Goal: Task Accomplishment & Management: Manage account settings

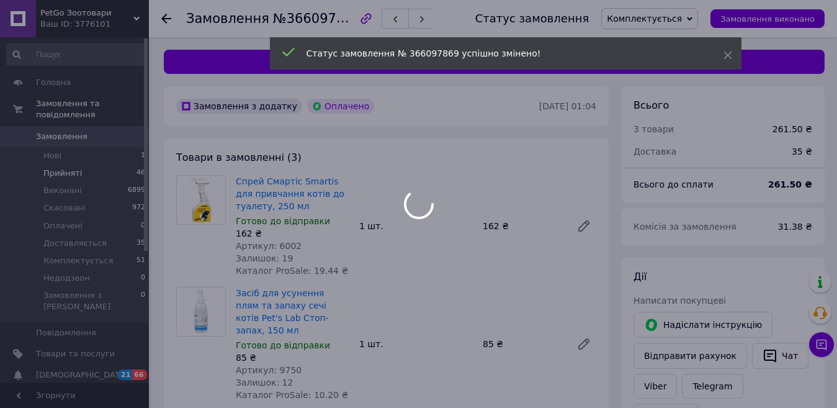
click at [87, 160] on div at bounding box center [418, 204] width 837 height 408
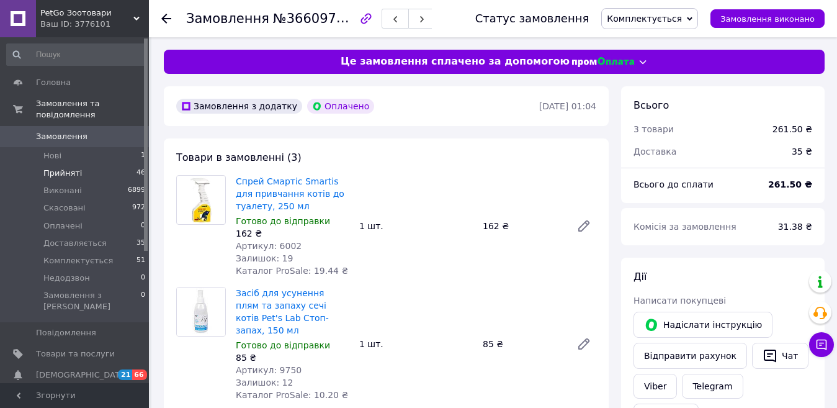
click at [61, 168] on span "Прийняті" at bounding box center [62, 173] width 38 height 11
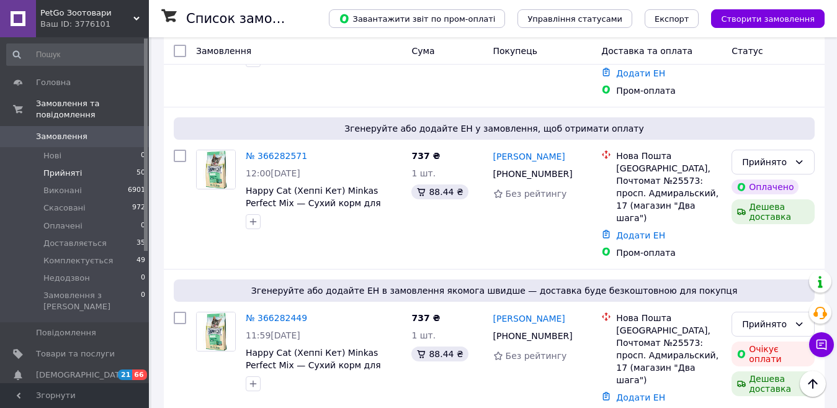
scroll to position [2796, 0]
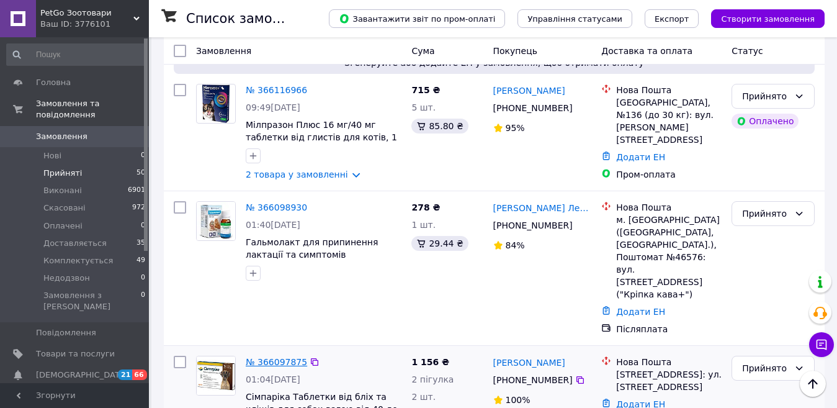
click at [268, 357] on link "№ 366097875" at bounding box center [276, 362] width 61 height 10
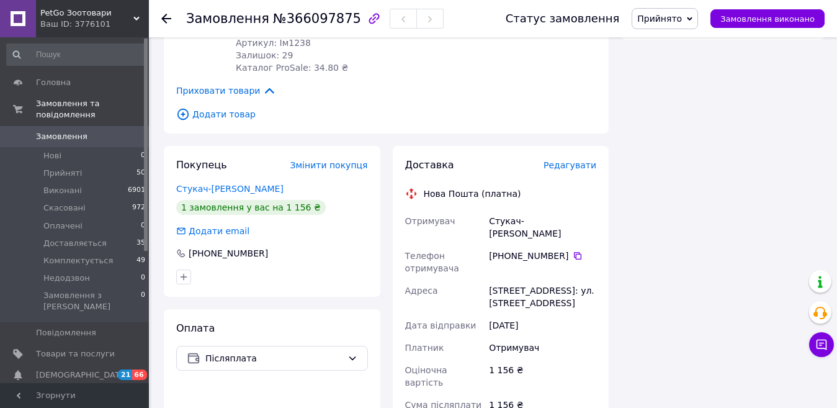
scroll to position [591, 0]
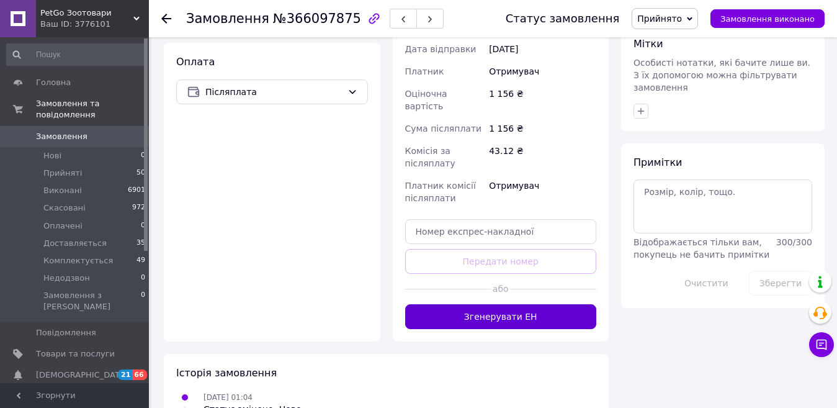
click at [441, 274] on div at bounding box center [448, 289] width 86 height 30
click at [444, 304] on button "Згенерувати ЕН" at bounding box center [501, 316] width 192 height 25
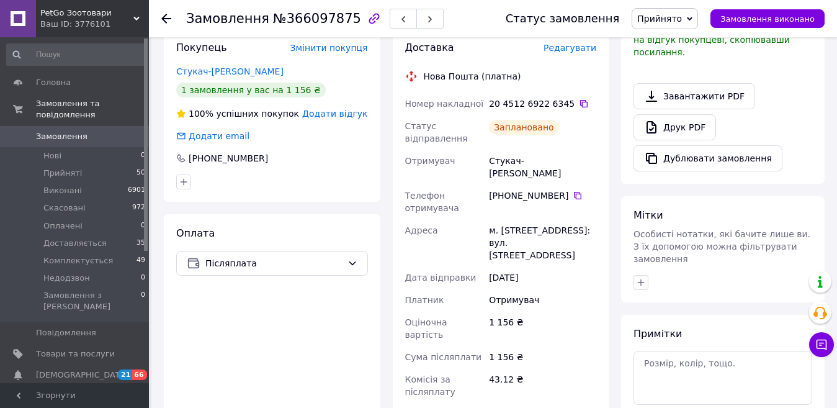
scroll to position [405, 0]
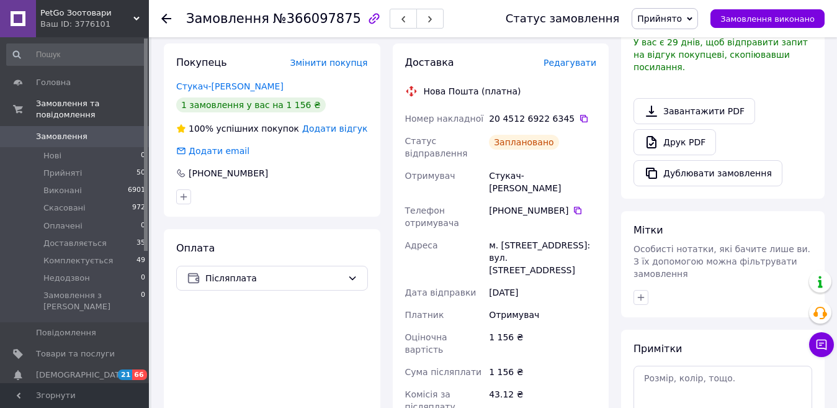
drag, startPoint x: 570, startPoint y: 92, endPoint x: 532, endPoint y: 139, distance: 60.0
click at [579, 114] on icon at bounding box center [584, 119] width 10 height 10
click at [314, 19] on span "№366097875" at bounding box center [317, 18] width 88 height 15
copy span "366097875"
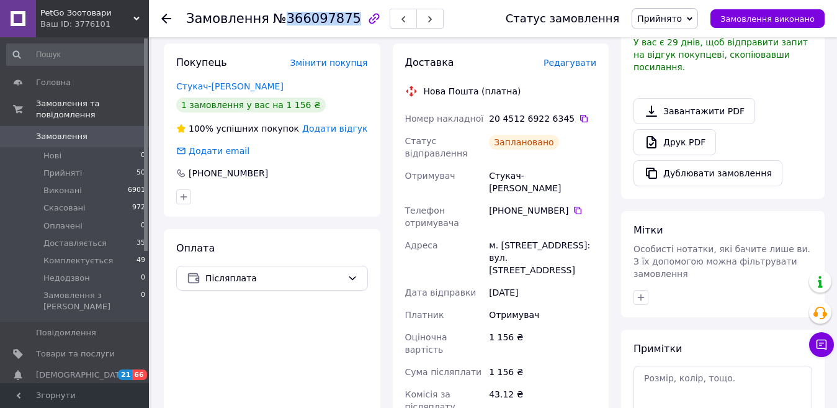
click at [673, 14] on span "Прийнято" at bounding box center [659, 19] width 45 height 10
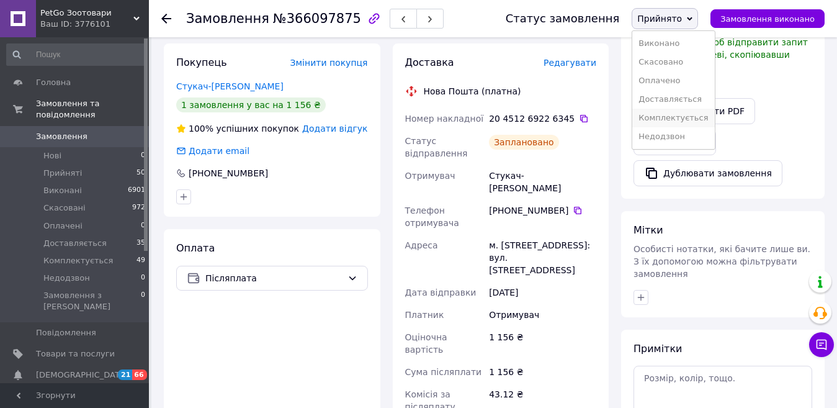
click at [672, 120] on li "Комплектується" at bounding box center [673, 118] width 82 height 19
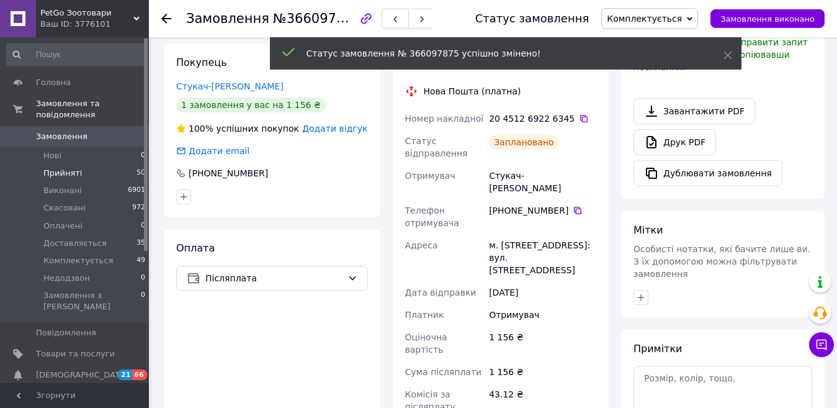
click at [57, 168] on span "Прийняті" at bounding box center [62, 173] width 38 height 11
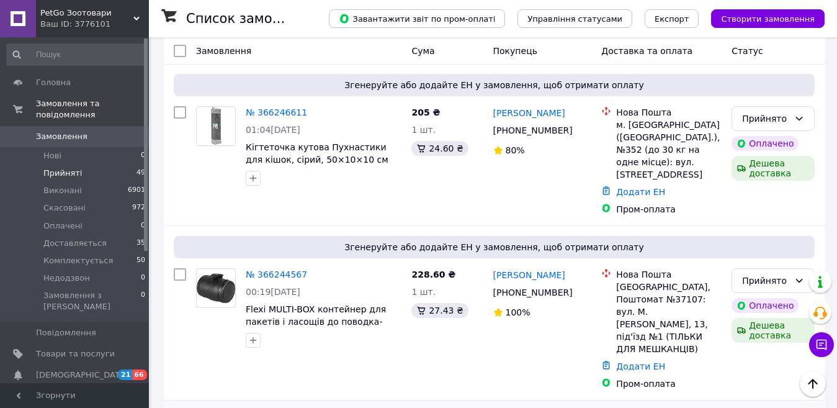
scroll to position [2796, 0]
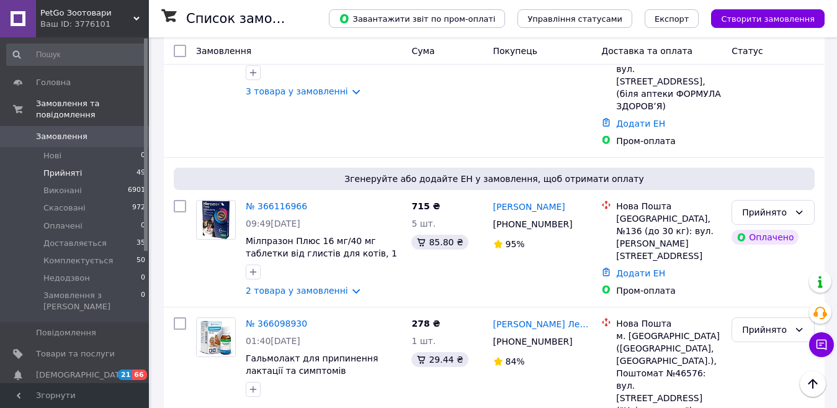
scroll to position [683, 0]
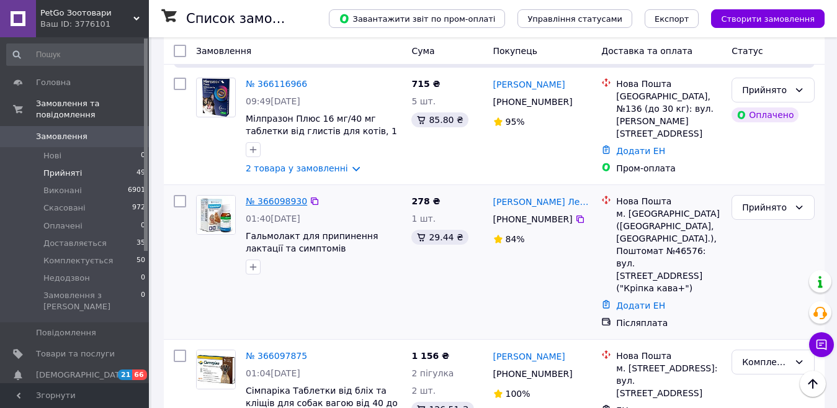
click at [271, 196] on link "№ 366098930" at bounding box center [276, 201] width 61 height 10
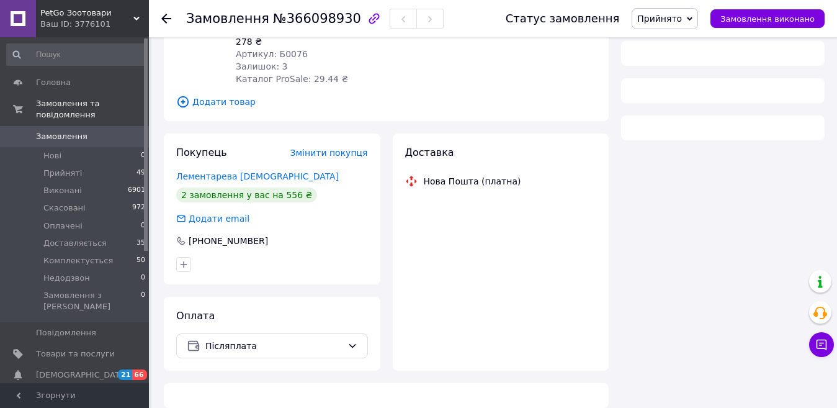
scroll to position [506, 0]
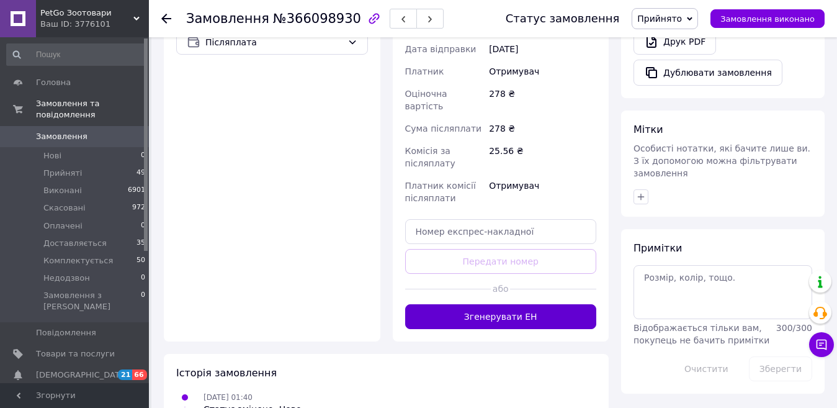
click at [534, 304] on button "Згенерувати ЕН" at bounding box center [501, 316] width 192 height 25
click at [310, 20] on span "№366098930" at bounding box center [317, 18] width 88 height 15
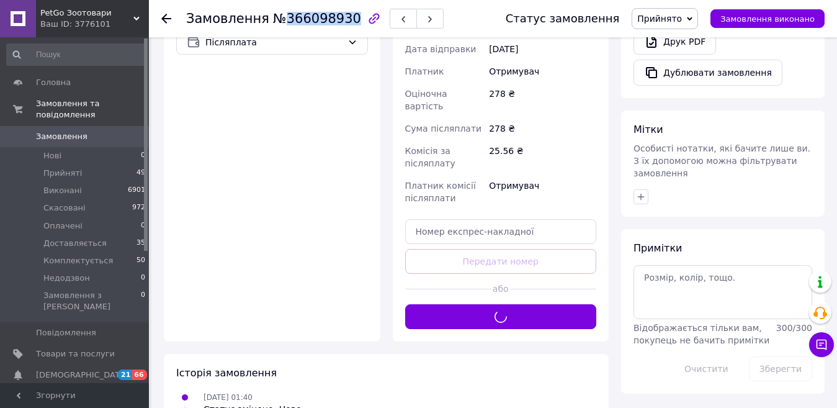
click at [310, 20] on span "№366098930" at bounding box center [317, 18] width 88 height 15
copy span "366098930"
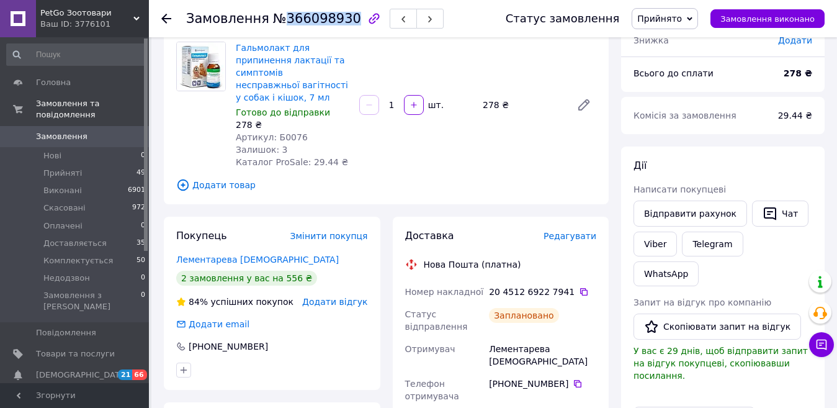
scroll to position [186, 0]
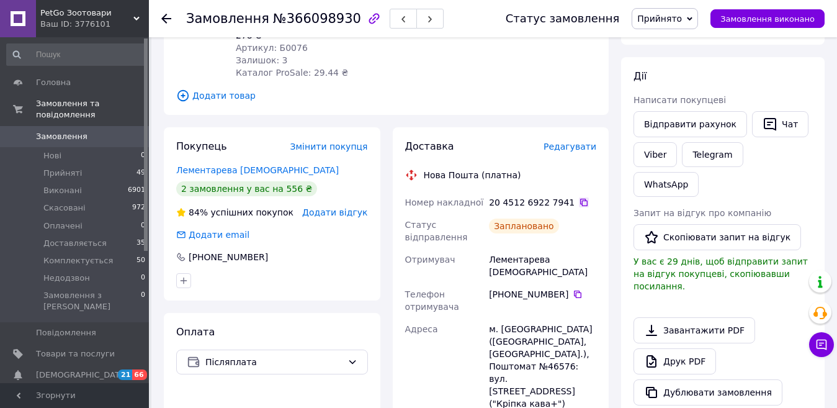
click at [580, 199] on icon at bounding box center [583, 202] width 7 height 7
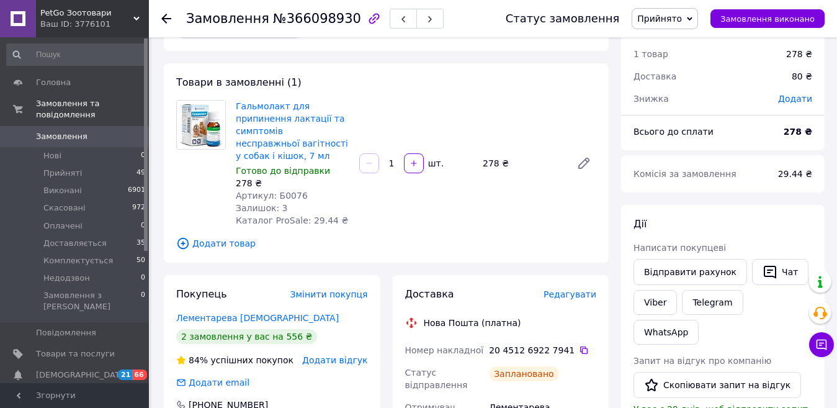
scroll to position [0, 0]
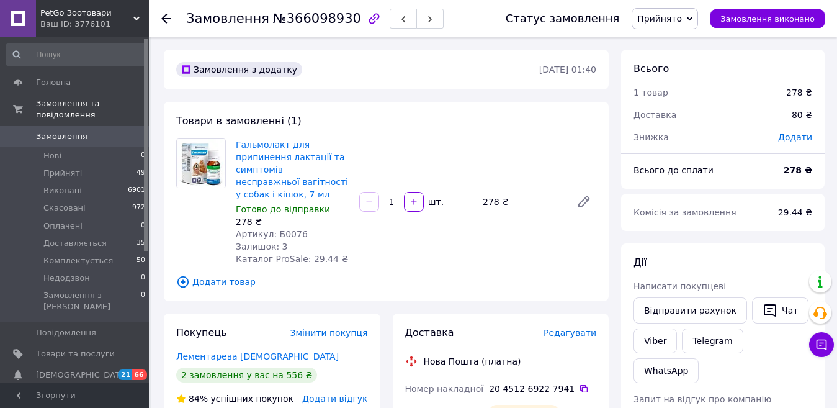
click at [678, 16] on span "Прийнято" at bounding box center [659, 19] width 45 height 10
click at [674, 122] on li "Комплектується" at bounding box center [673, 118] width 82 height 19
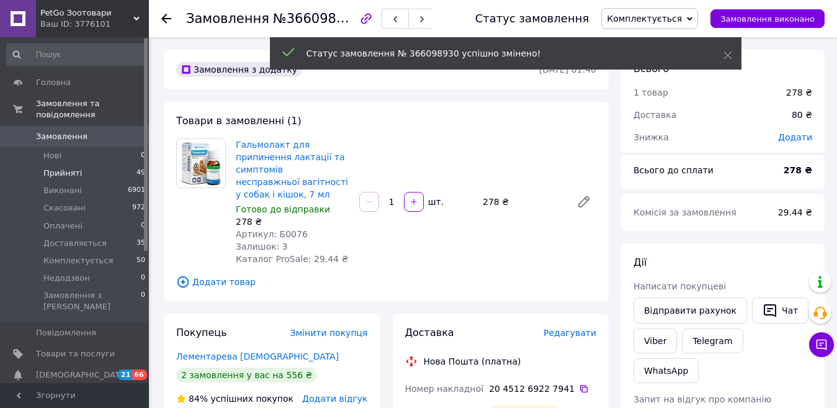
click at [62, 168] on span "Прийняті" at bounding box center [62, 173] width 38 height 11
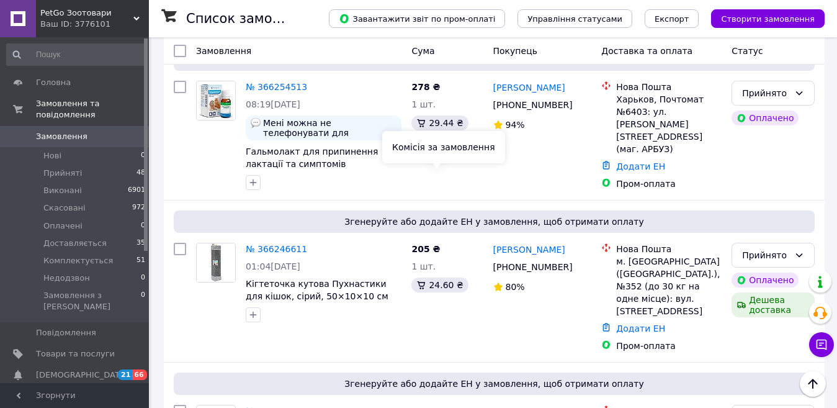
scroll to position [2755, 0]
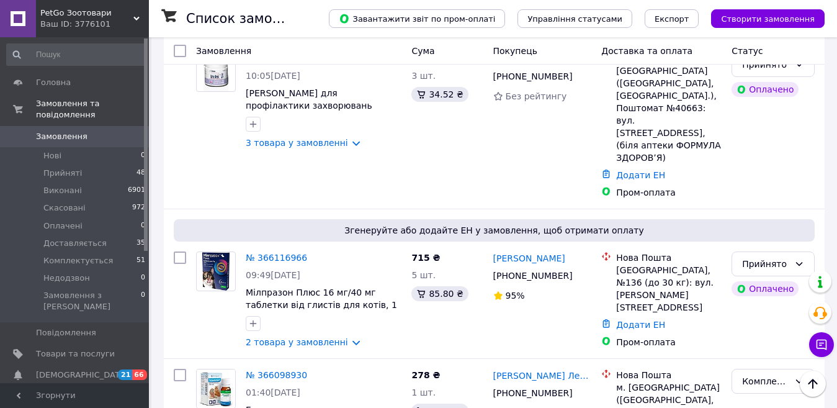
scroll to position [807, 0]
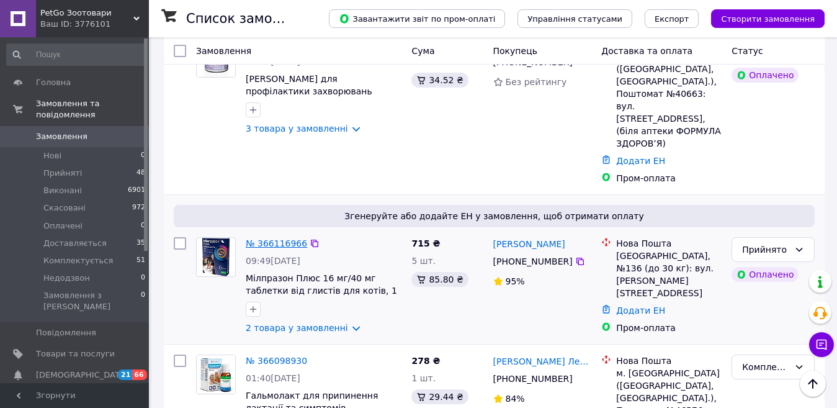
click at [268, 238] on link "№ 366116966" at bounding box center [276, 243] width 61 height 10
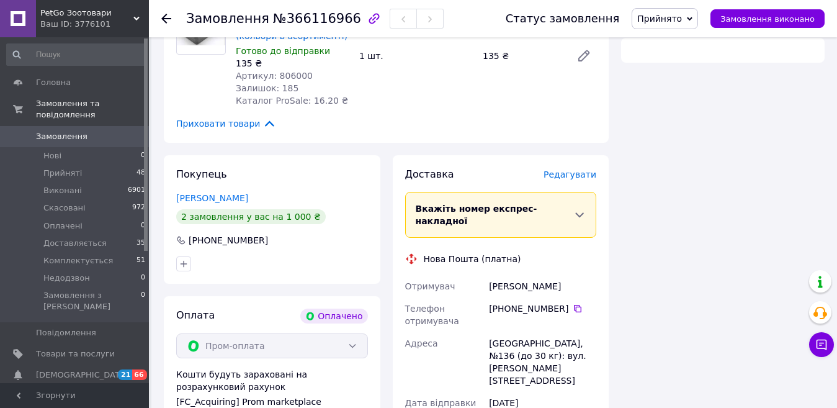
scroll to position [627, 0]
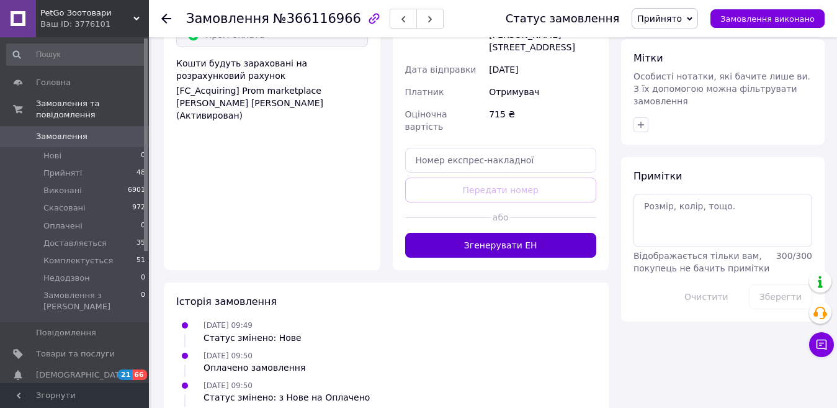
click at [519, 233] on button "Згенерувати ЕН" at bounding box center [501, 245] width 192 height 25
click at [296, 14] on span "№366116966" at bounding box center [317, 18] width 88 height 15
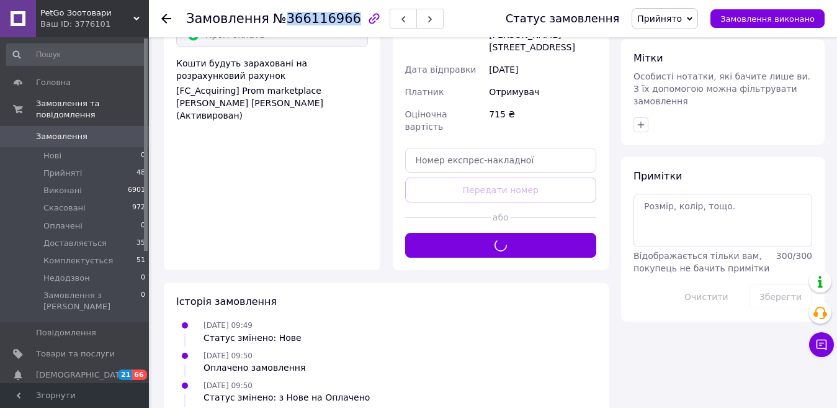
click at [296, 14] on span "№366116966" at bounding box center [317, 18] width 88 height 15
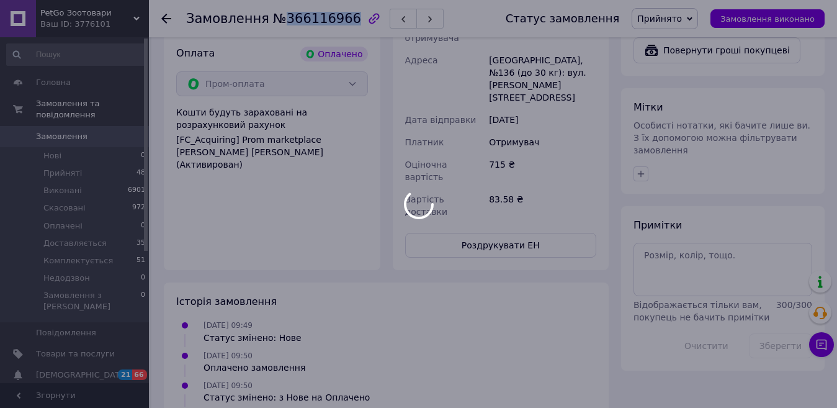
copy span "366116966"
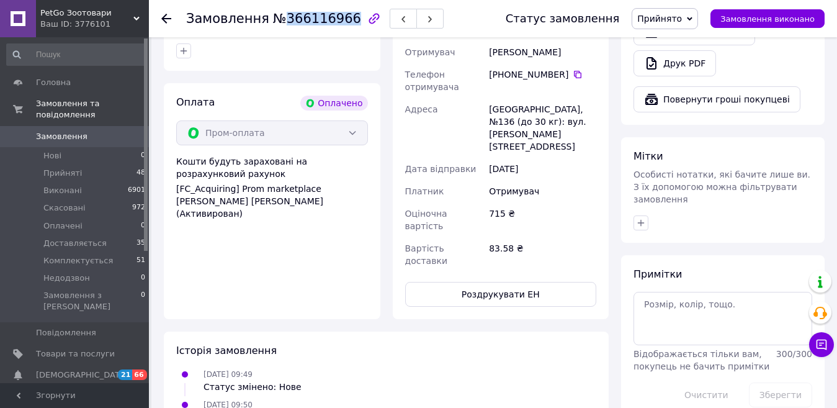
scroll to position [360, 0]
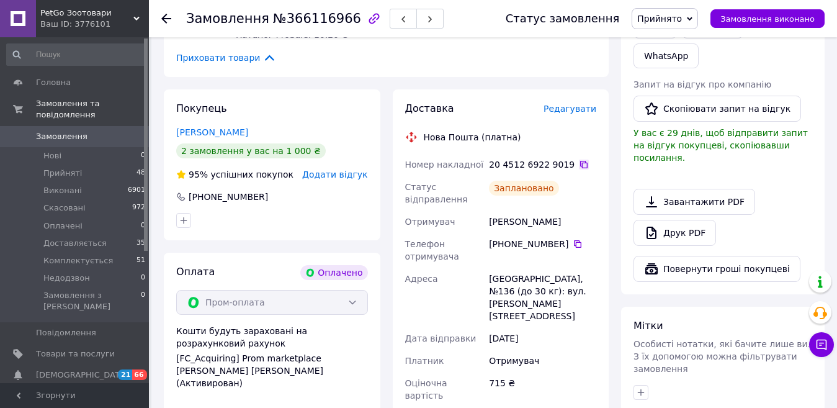
click at [579, 159] on icon at bounding box center [584, 164] width 10 height 10
click at [666, 19] on span "Прийнято" at bounding box center [659, 19] width 45 height 10
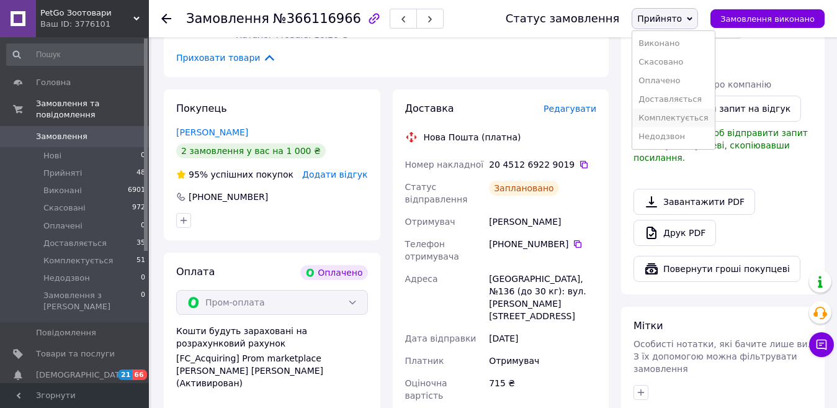
click at [684, 120] on li "Комплектується" at bounding box center [673, 118] width 82 height 19
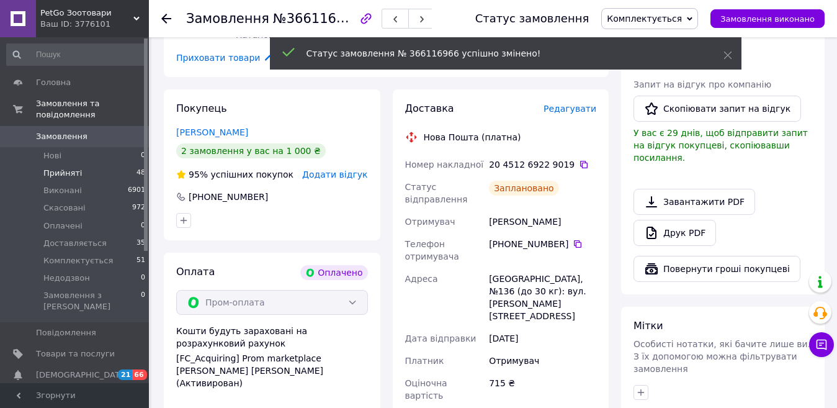
click at [72, 168] on span "Прийняті" at bounding box center [62, 173] width 38 height 11
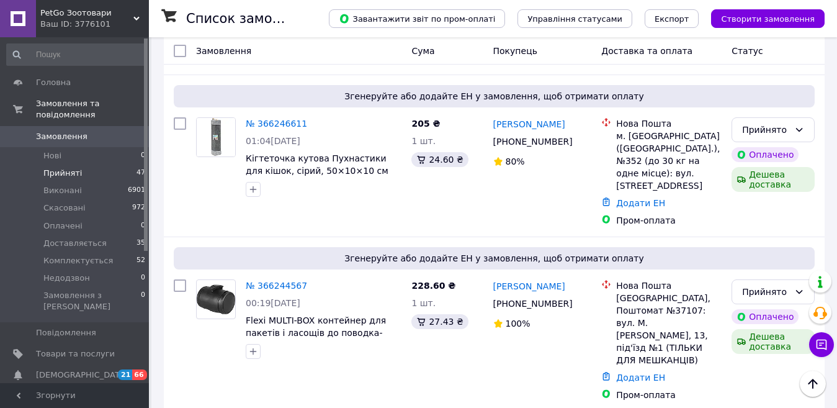
scroll to position [2796, 0]
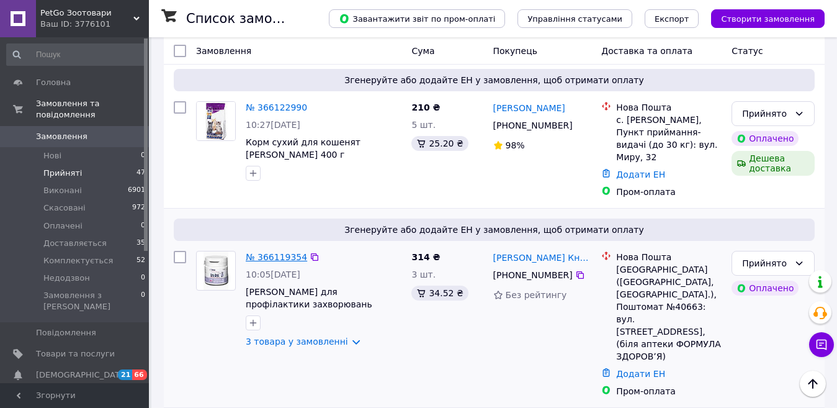
click at [269, 252] on link "№ 366119354" at bounding box center [276, 257] width 61 height 10
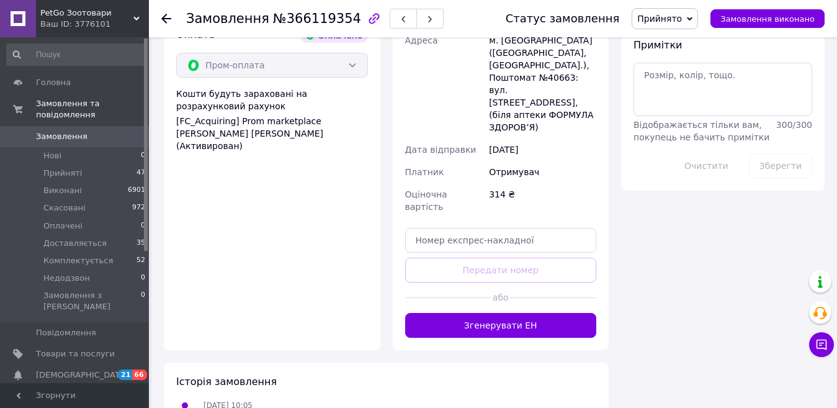
scroll to position [776, 0]
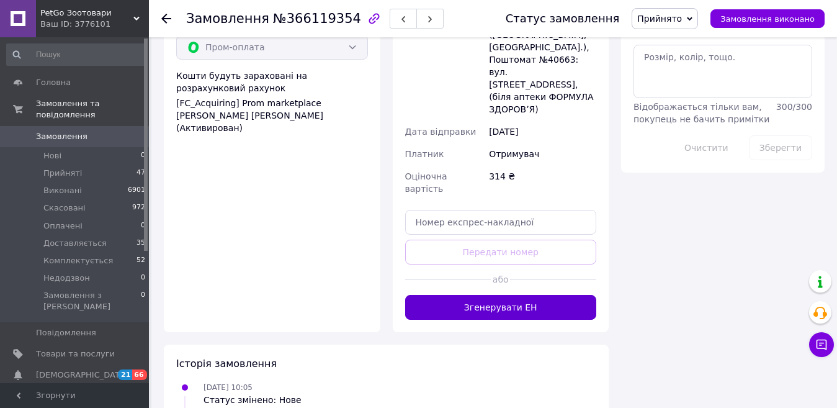
click at [525, 295] on button "Згенерувати ЕН" at bounding box center [501, 307] width 192 height 25
click at [302, 17] on span "№366119354" at bounding box center [317, 18] width 88 height 15
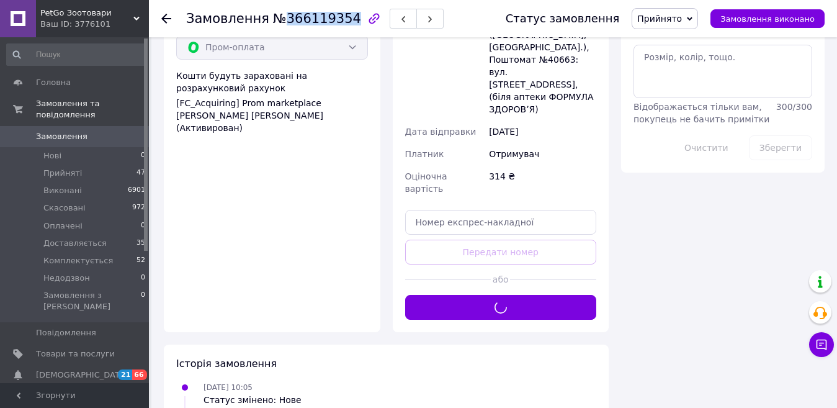
click at [302, 17] on span "№366119354" at bounding box center [317, 18] width 88 height 15
copy span "366119354"
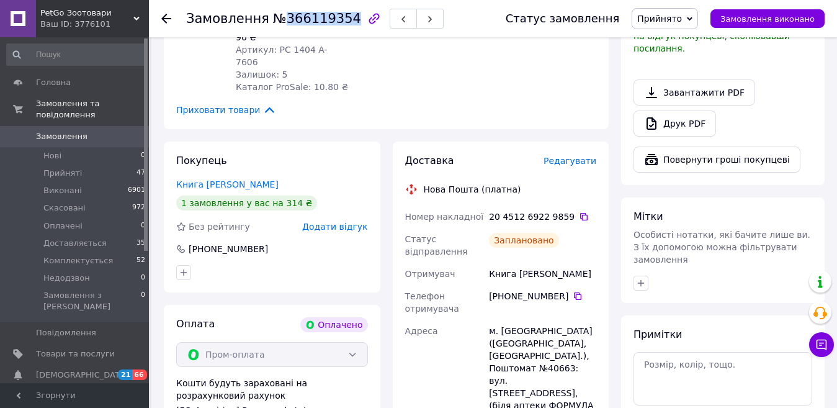
scroll to position [447, 0]
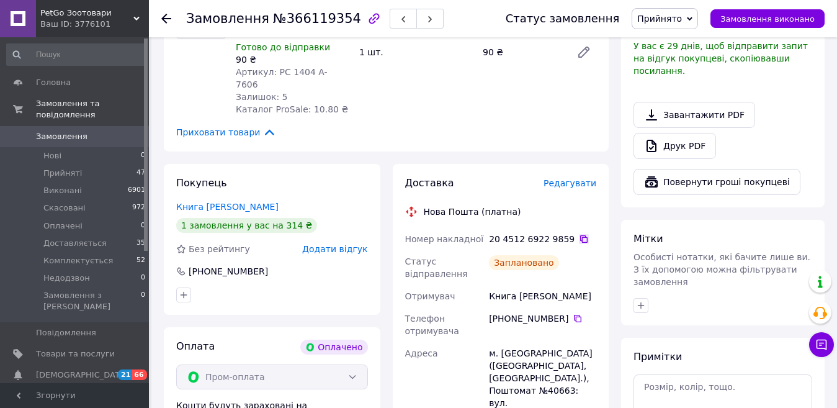
click at [579, 234] on icon at bounding box center [584, 239] width 10 height 10
click at [671, 19] on span "Прийнято" at bounding box center [659, 19] width 45 height 10
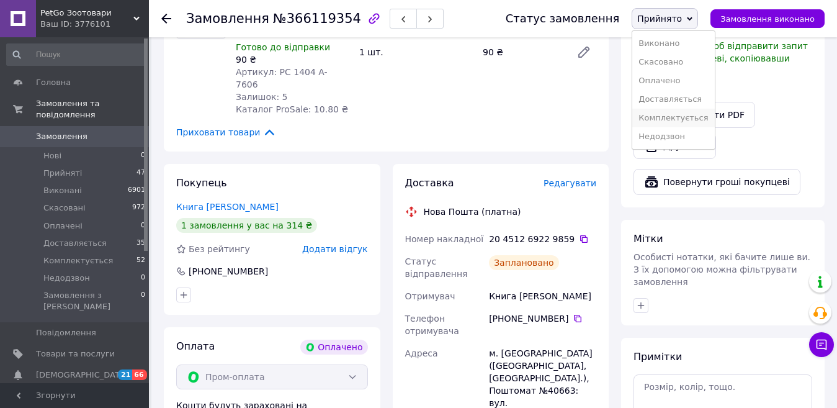
click at [692, 119] on li "Комплектується" at bounding box center [673, 118] width 82 height 19
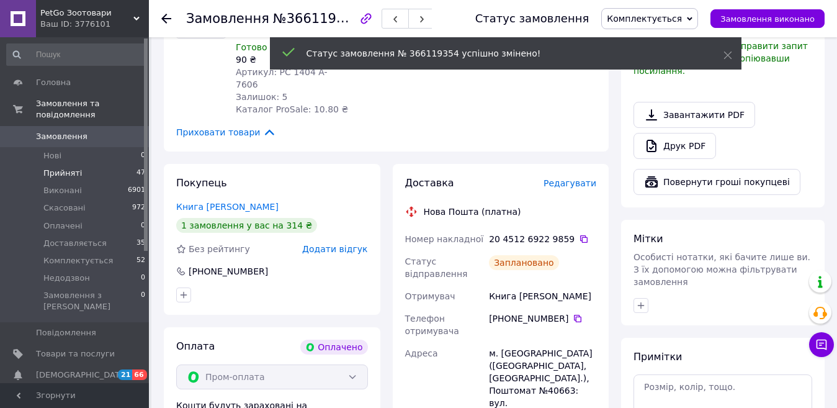
click at [56, 168] on span "Прийняті" at bounding box center [62, 173] width 38 height 11
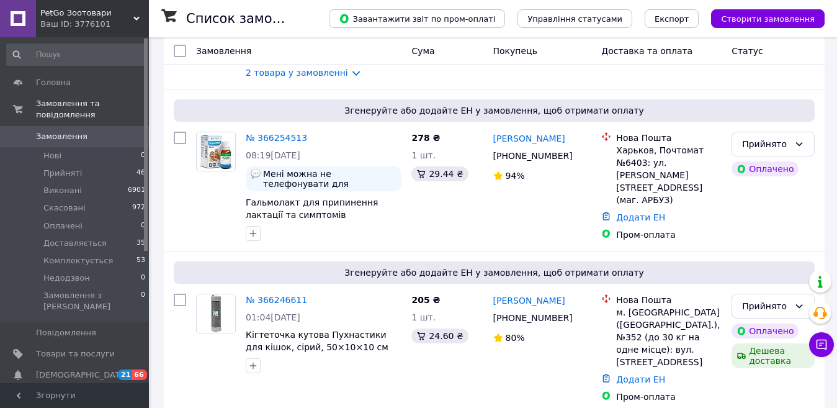
scroll to position [2755, 0]
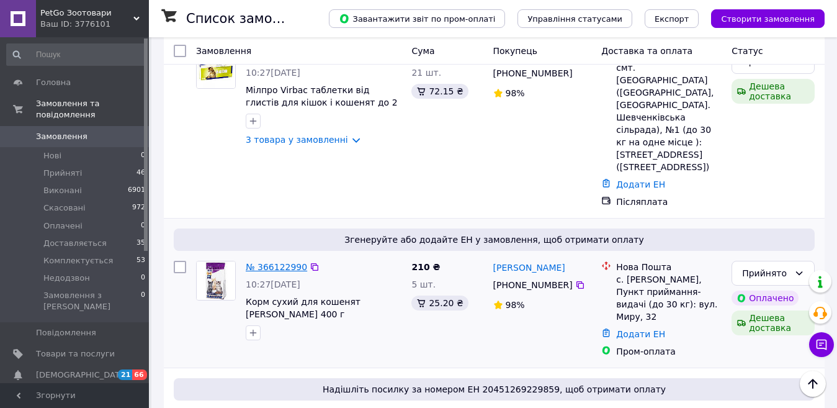
click at [271, 262] on link "№ 366122990" at bounding box center [276, 267] width 61 height 10
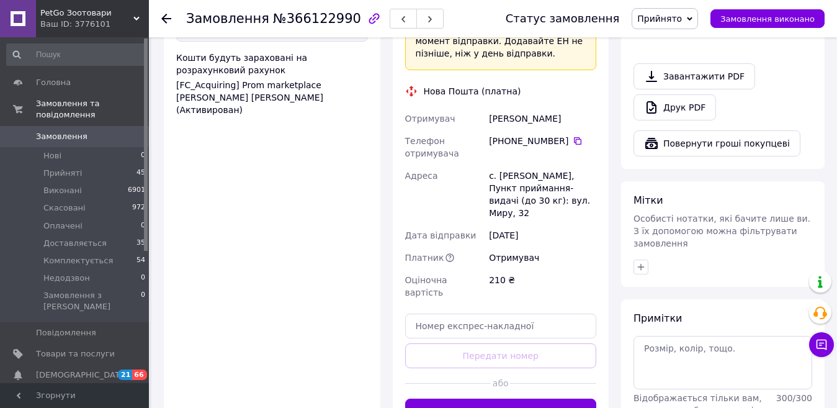
scroll to position [558, 0]
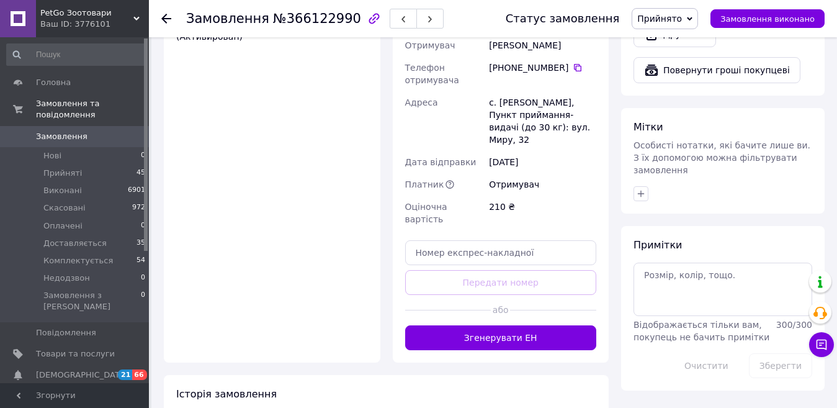
drag, startPoint x: 493, startPoint y: 291, endPoint x: 469, endPoint y: 250, distance: 47.3
click at [494, 325] on button "Згенерувати ЕН" at bounding box center [501, 337] width 192 height 25
click at [298, 18] on span "№366122990" at bounding box center [317, 18] width 88 height 15
copy span "366122990"
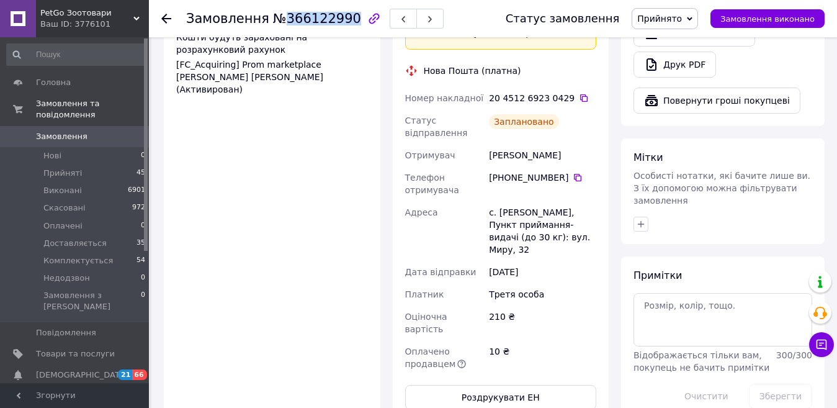
scroll to position [434, 0]
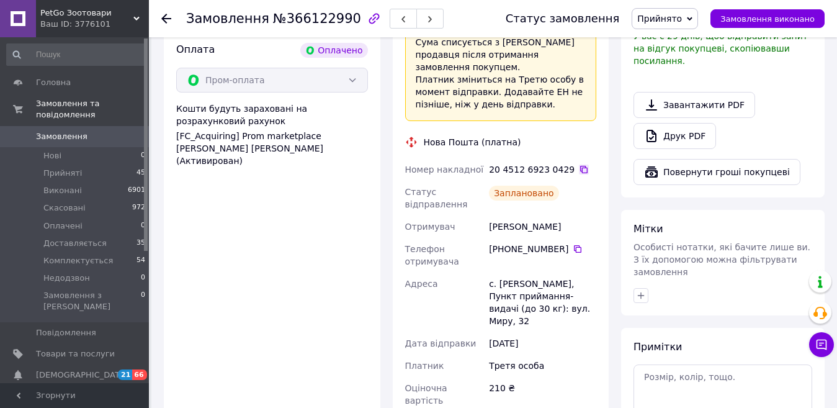
click at [579, 164] on icon at bounding box center [584, 169] width 10 height 10
click at [673, 15] on span "Прийнято" at bounding box center [659, 19] width 45 height 10
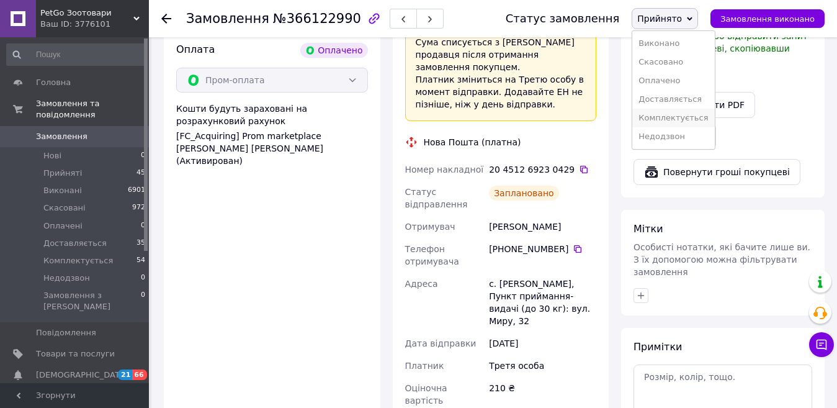
click at [700, 124] on li "Комплектується" at bounding box center [673, 118] width 82 height 19
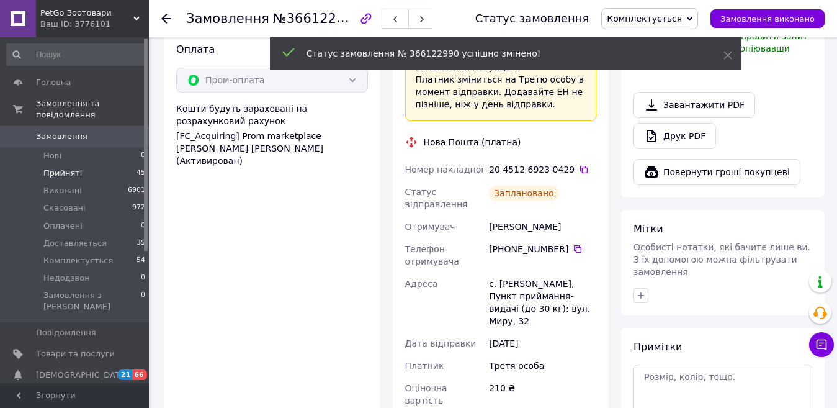
click at [66, 168] on span "Прийняті" at bounding box center [62, 173] width 38 height 11
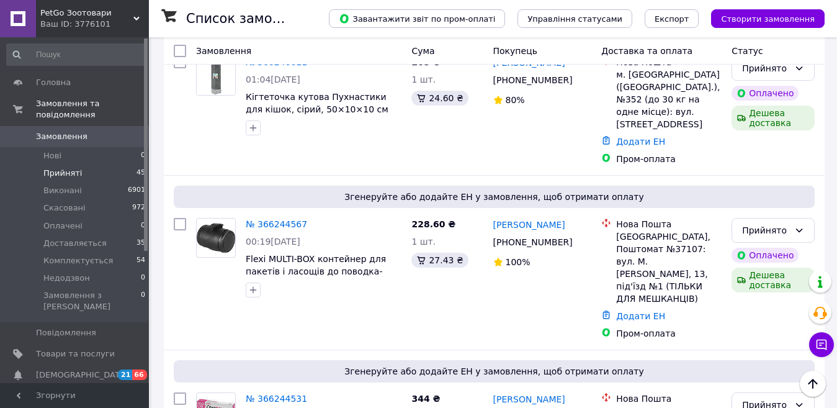
scroll to position [2796, 0]
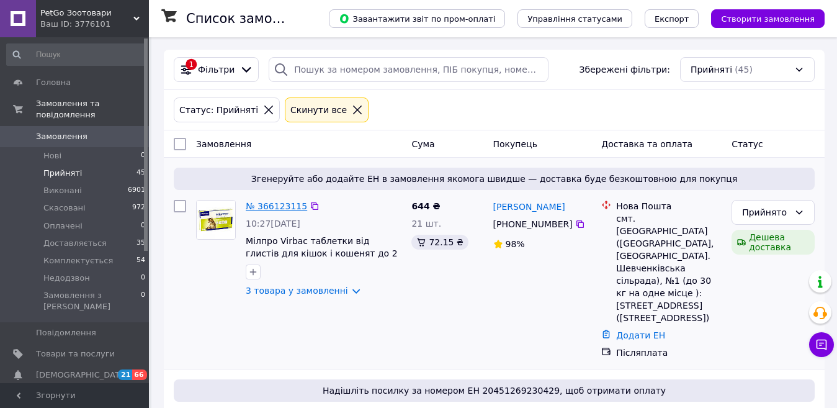
click at [254, 207] on link "№ 366123115" at bounding box center [276, 206] width 61 height 10
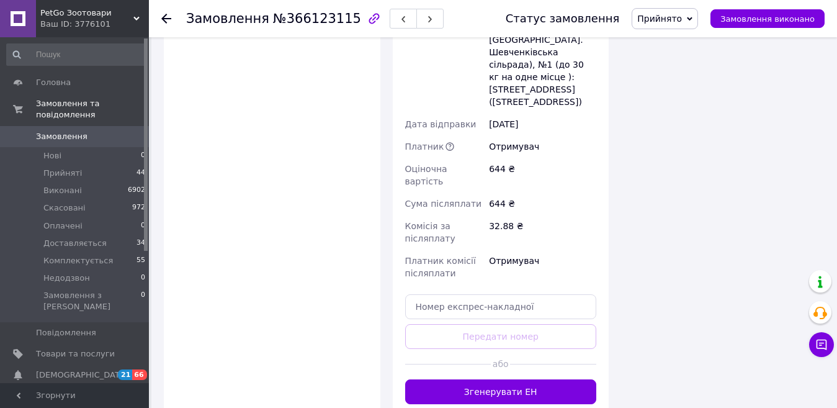
scroll to position [992, 0]
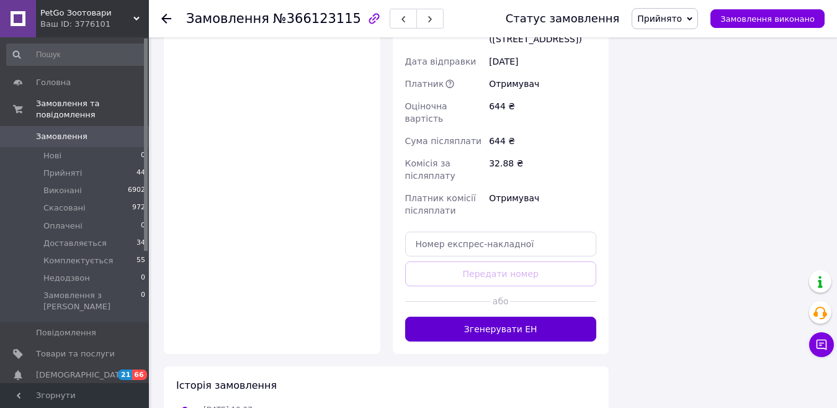
click at [491, 316] on button "Згенерувати ЕН" at bounding box center [501, 328] width 192 height 25
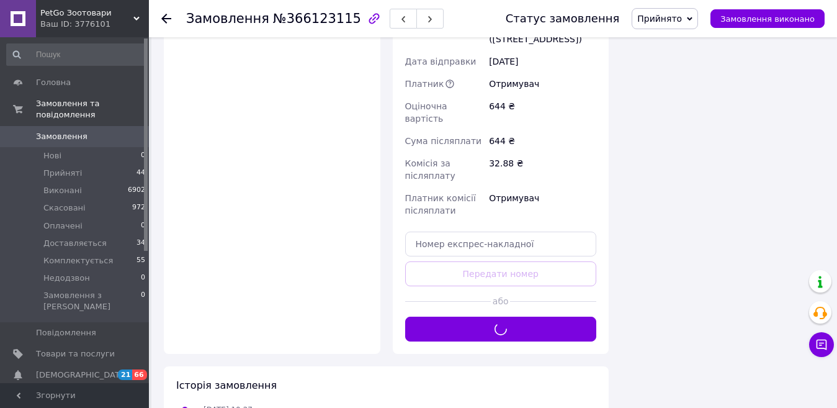
click at [296, 17] on span "№366123115" at bounding box center [317, 18] width 88 height 15
copy span "366123115"
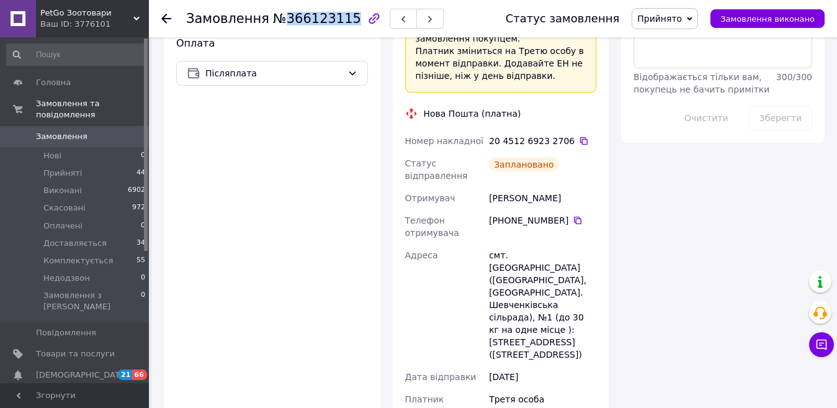
scroll to position [682, 0]
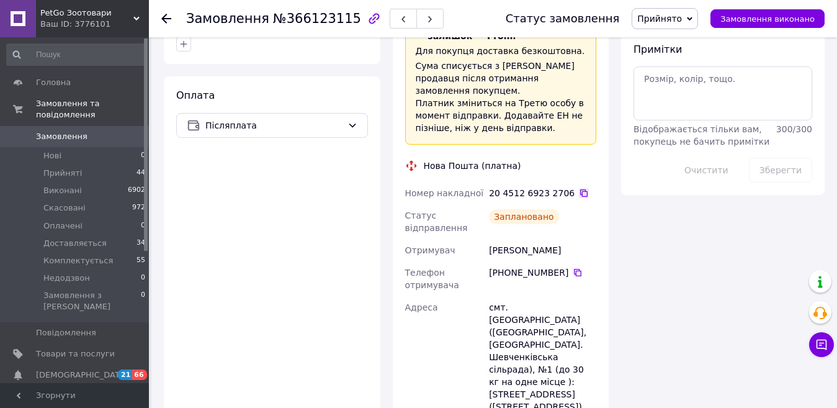
click at [580, 189] on icon at bounding box center [583, 192] width 7 height 7
click at [682, 20] on span "Прийнято" at bounding box center [659, 19] width 45 height 10
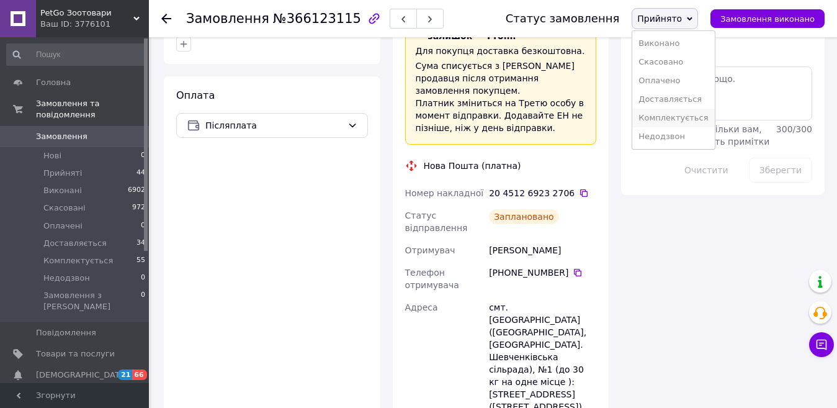
click at [686, 114] on li "Комплектується" at bounding box center [673, 118] width 82 height 19
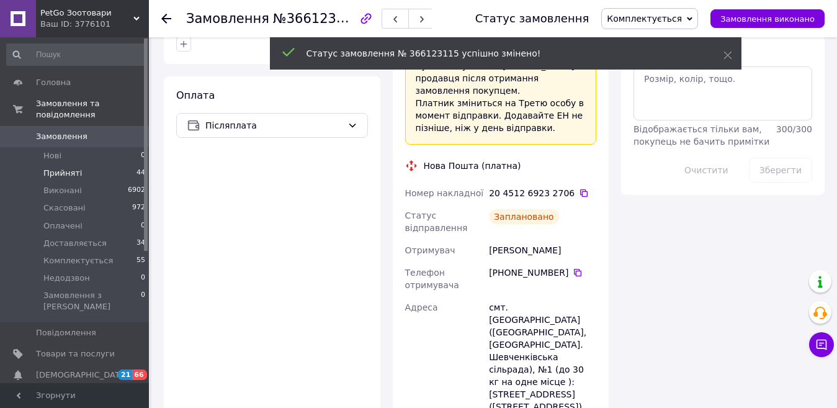
click at [60, 168] on span "Прийняті" at bounding box center [62, 173] width 38 height 11
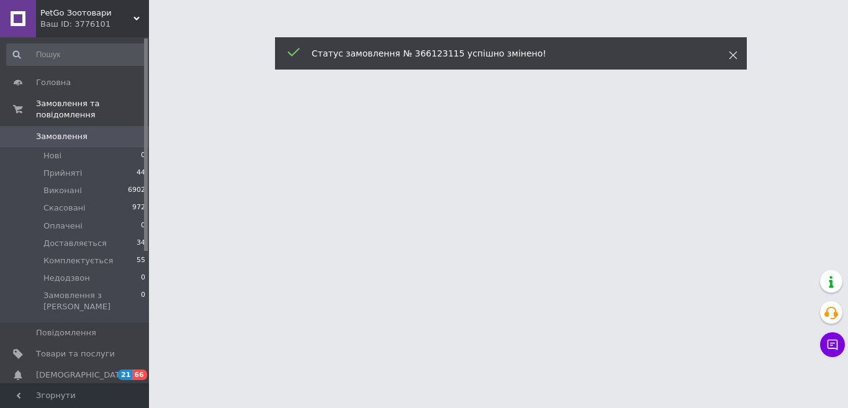
click at [729, 53] on icon at bounding box center [732, 55] width 9 height 9
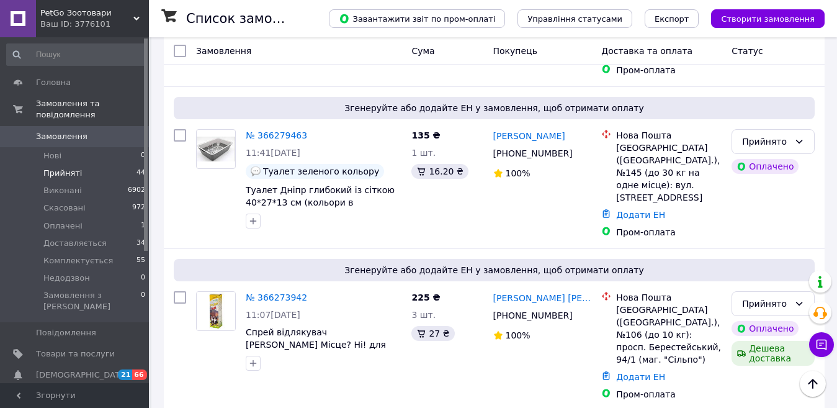
scroll to position [2796, 0]
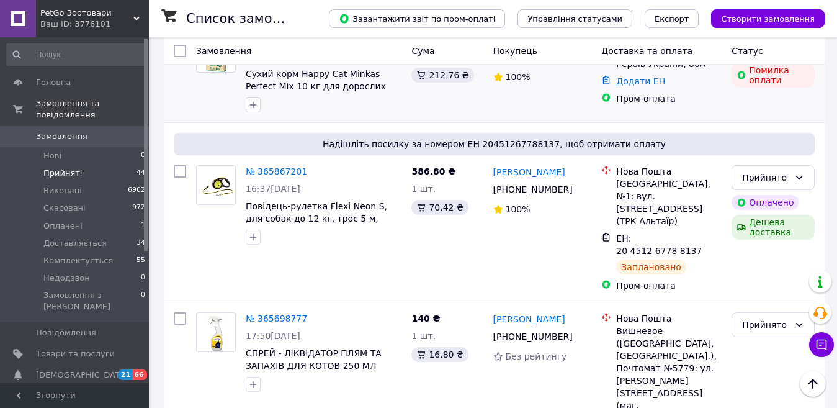
scroll to position [357, 0]
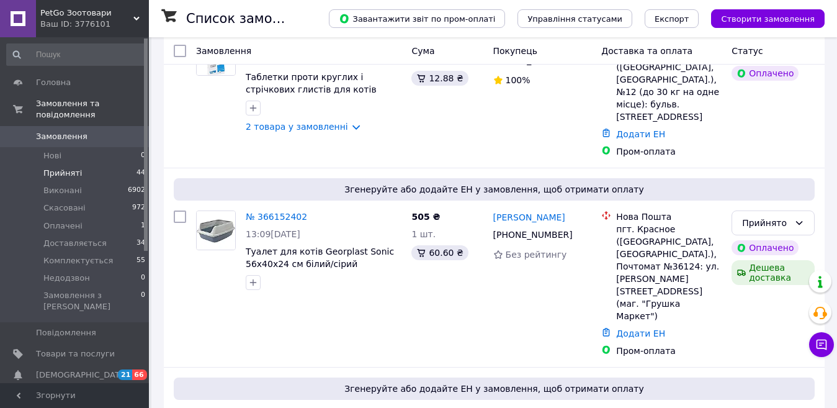
scroll to position [2724, 0]
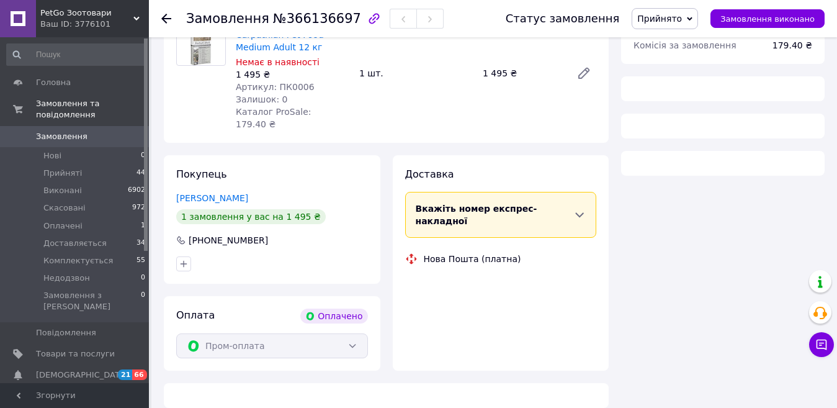
scroll to position [517, 0]
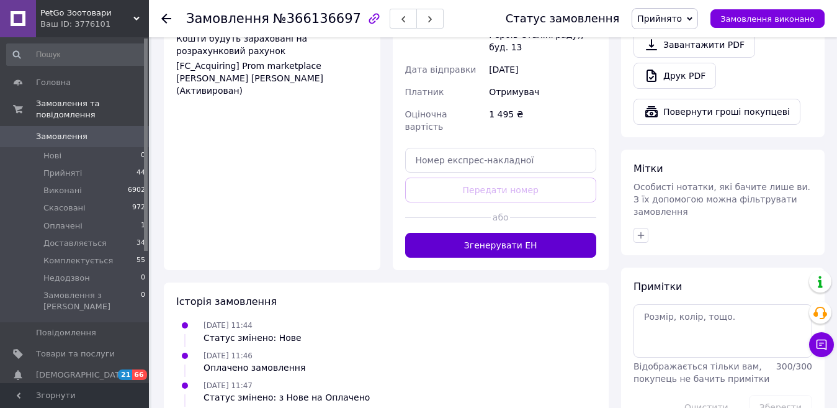
click at [538, 233] on button "Згенерувати ЕН" at bounding box center [501, 245] width 192 height 25
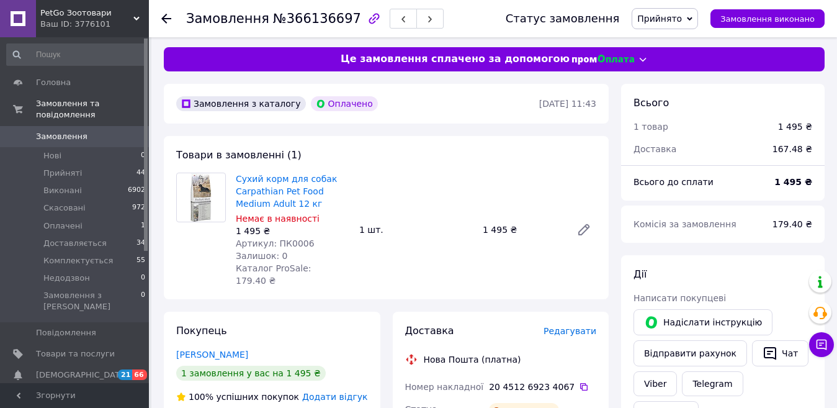
scroll to position [0, 0]
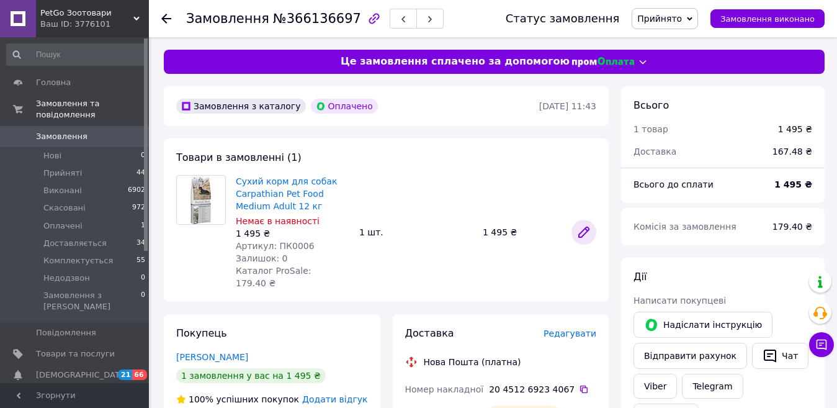
click at [581, 225] on icon at bounding box center [583, 232] width 15 height 15
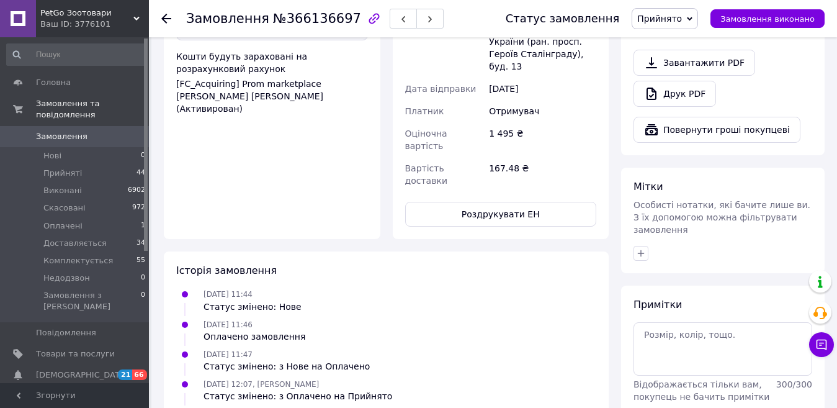
scroll to position [127, 0]
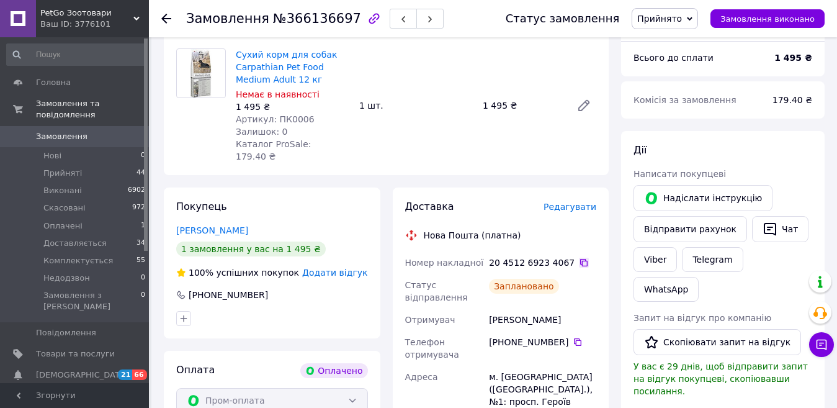
click at [580, 259] on icon at bounding box center [583, 262] width 7 height 7
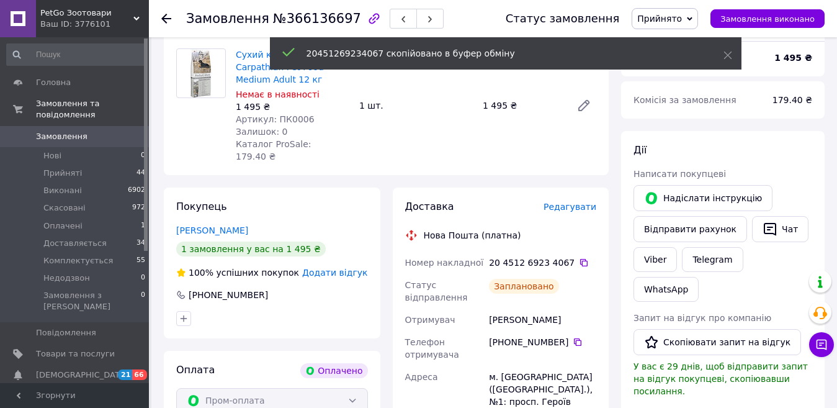
click at [300, 22] on span "№366136697" at bounding box center [317, 18] width 88 height 15
copy span "366136697"
